Goal: Transaction & Acquisition: Download file/media

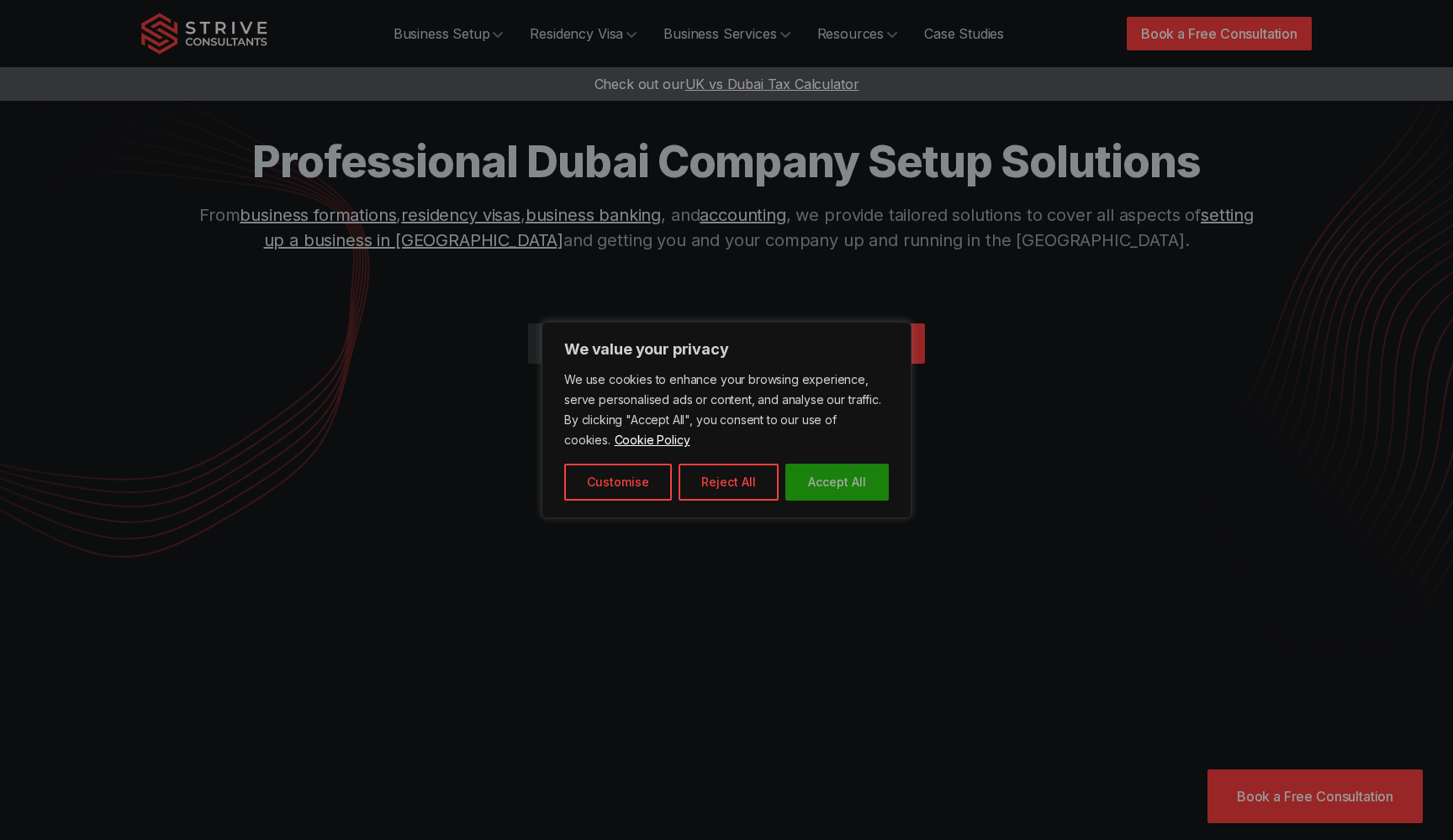
click at [819, 489] on button "Accept All" at bounding box center [837, 482] width 103 height 37
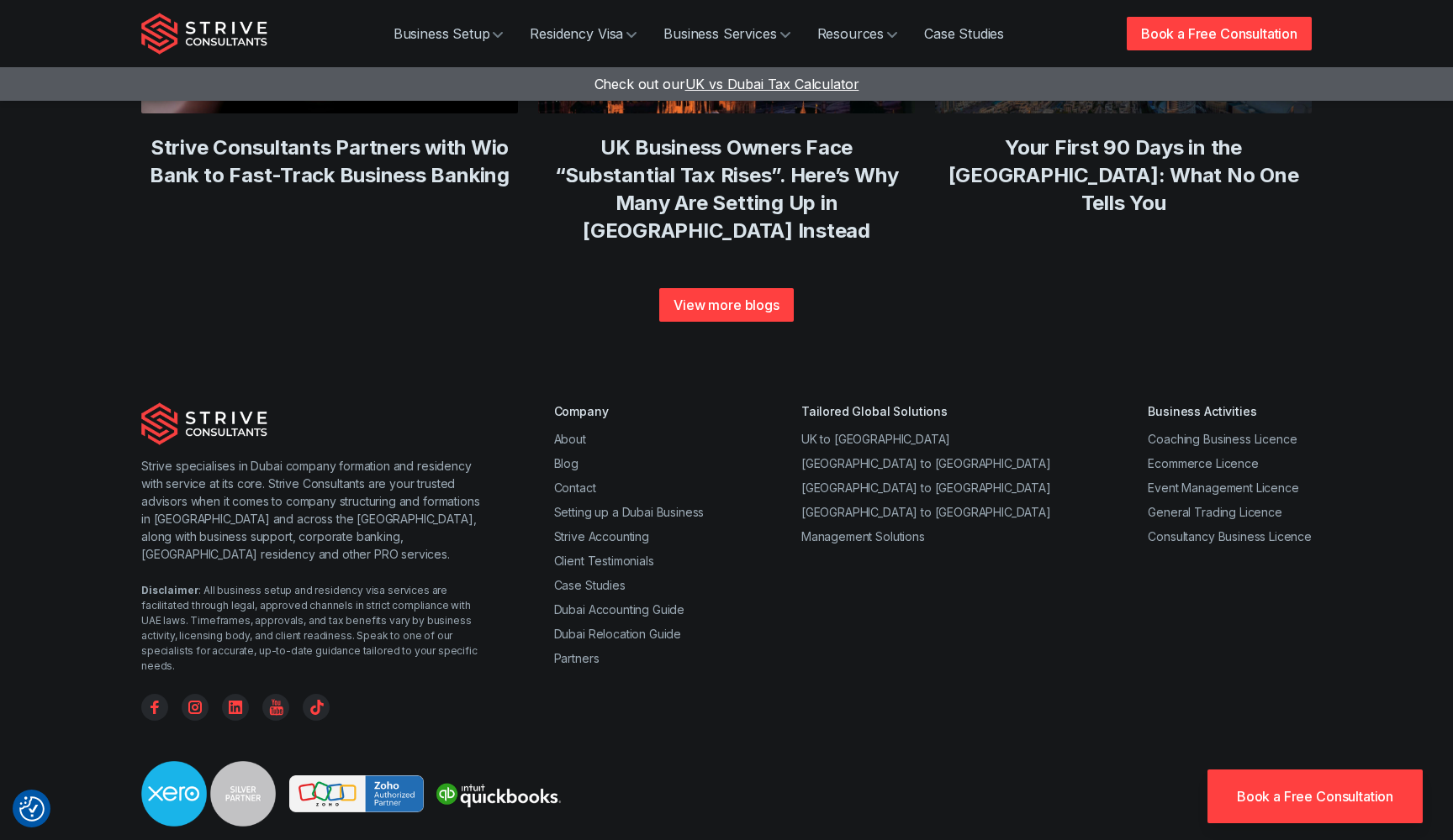
scroll to position [6384, 0]
click at [653, 627] on link "Dubai Relocation Guide" at bounding box center [617, 634] width 127 height 14
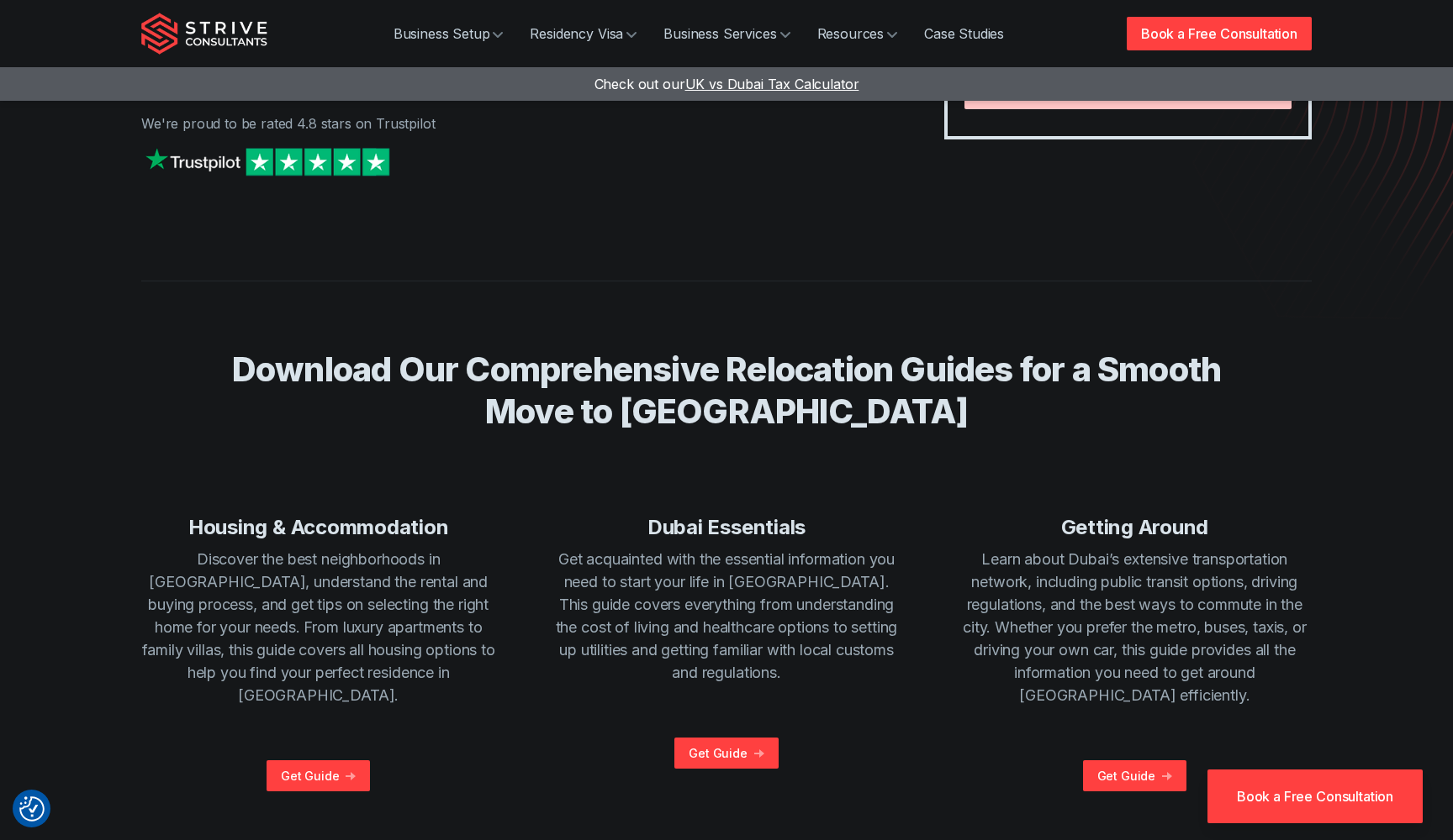
scroll to position [330, 0]
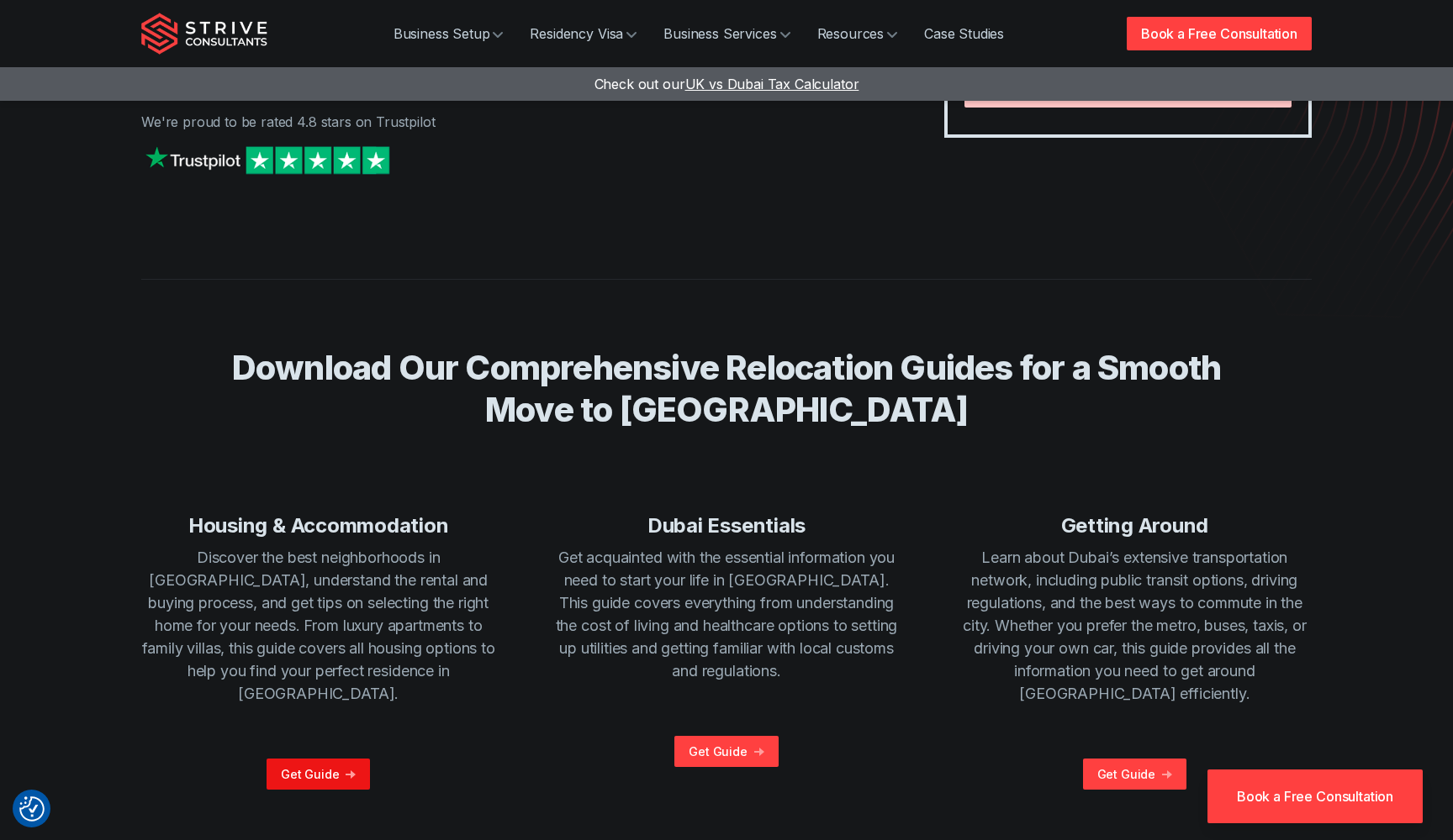
click at [338, 759] on link "Get Guide" at bounding box center [318, 774] width 104 height 31
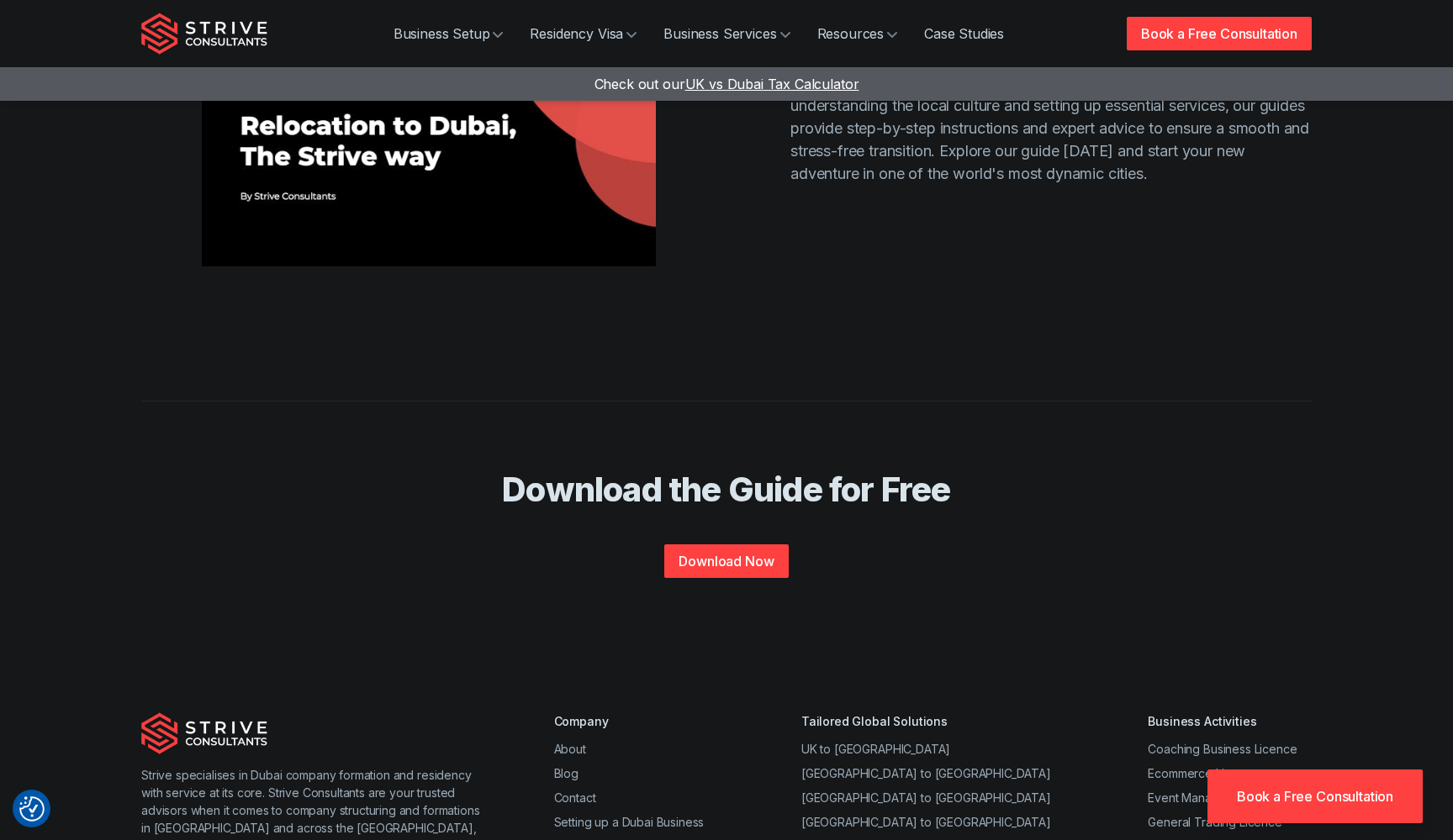
scroll to position [809, 0]
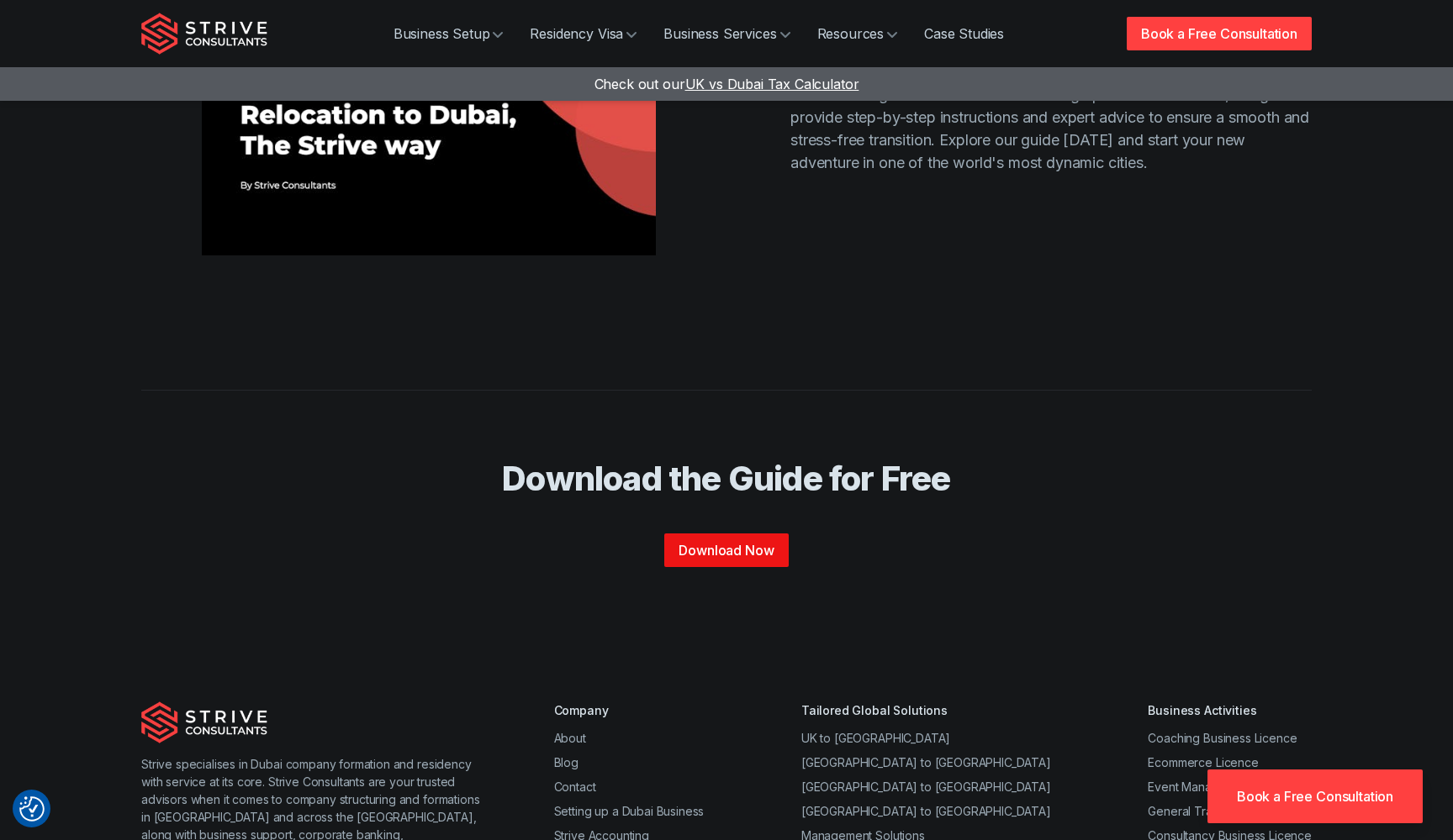
click at [777, 534] on link "Download Now" at bounding box center [726, 551] width 124 height 34
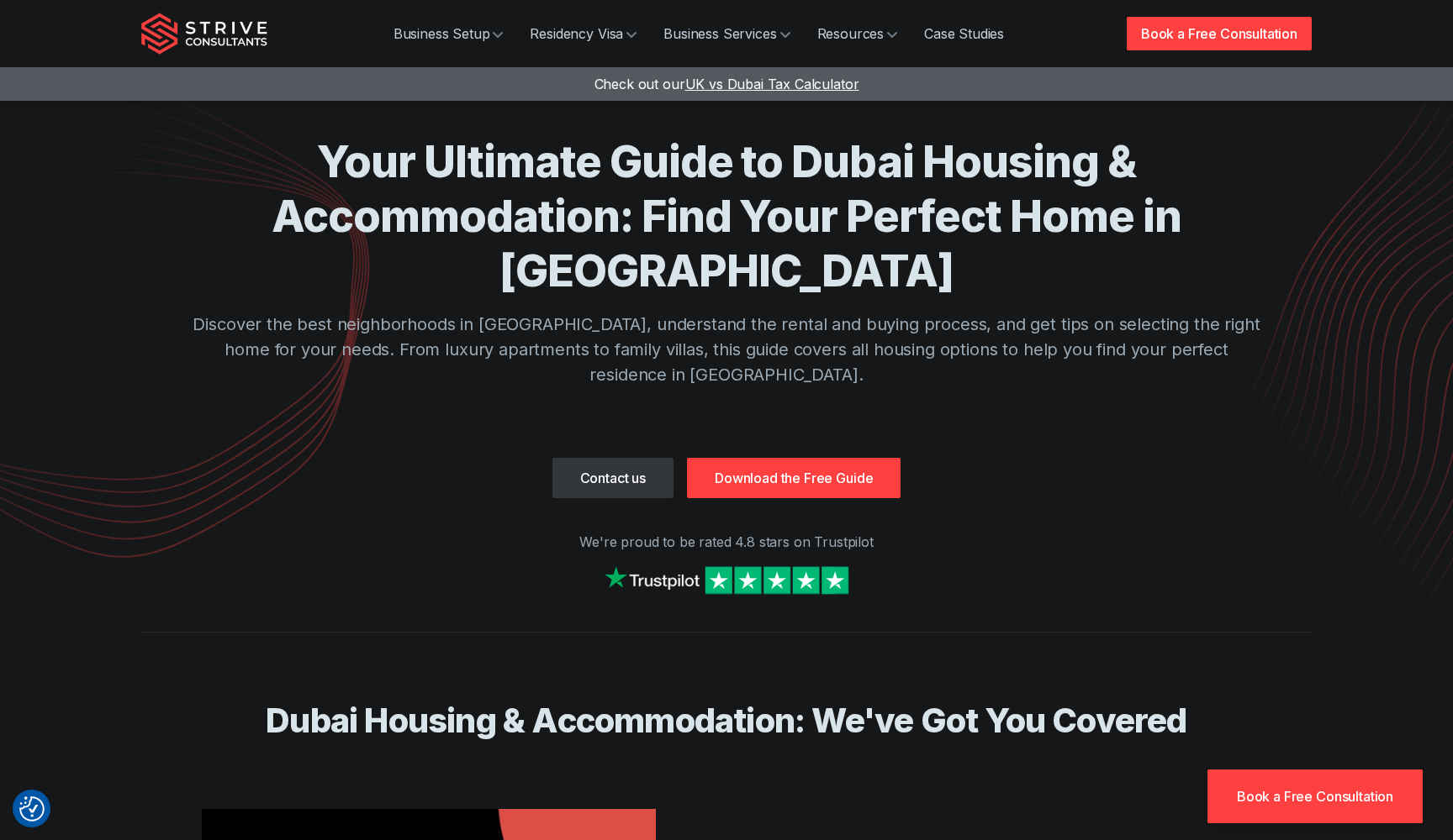
click at [779, 458] on link "Download the Free Guide" at bounding box center [793, 478] width 214 height 40
